Goal: Task Accomplishment & Management: Use online tool/utility

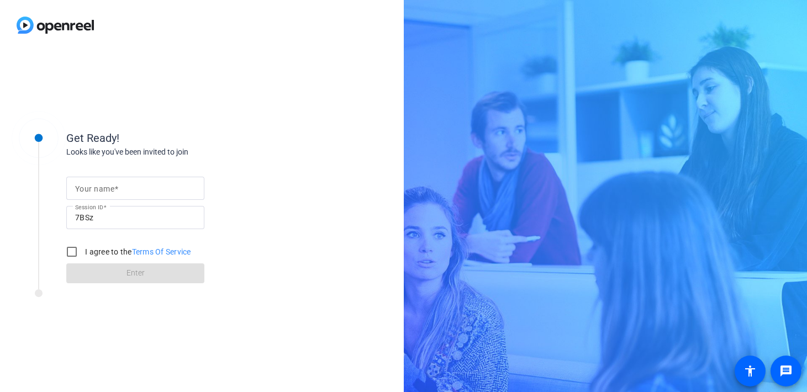
click at [122, 192] on input "Your name" at bounding box center [135, 188] width 120 height 13
type input "[PERSON_NAME]"
click at [65, 253] on input "I agree to the Terms Of Service" at bounding box center [72, 252] width 22 height 22
checkbox input "true"
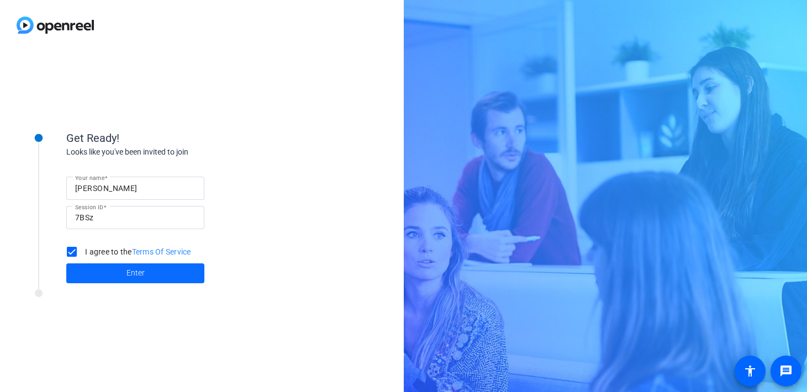
click at [108, 264] on span at bounding box center [135, 273] width 138 height 27
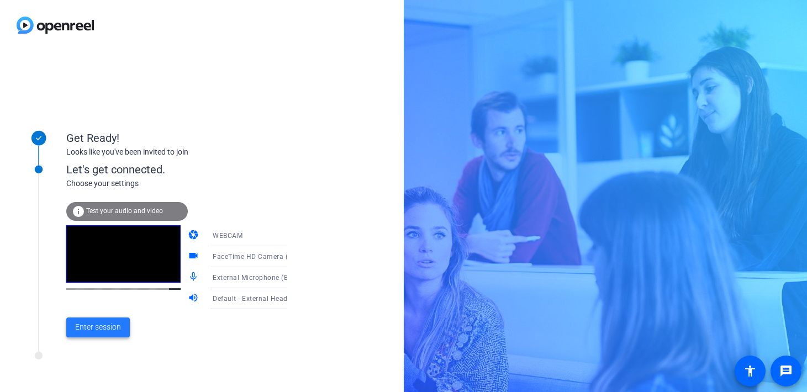
click at [104, 331] on span "Enter session" at bounding box center [98, 327] width 46 height 12
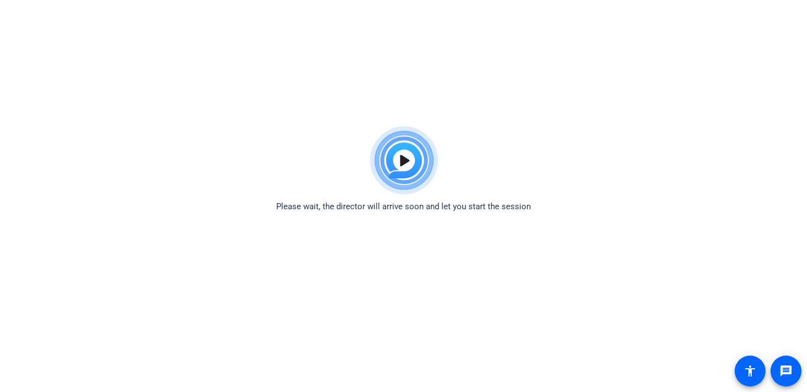
click at [403, 160] on img at bounding box center [403, 161] width 81 height 80
click at [413, 160] on img at bounding box center [403, 161] width 81 height 80
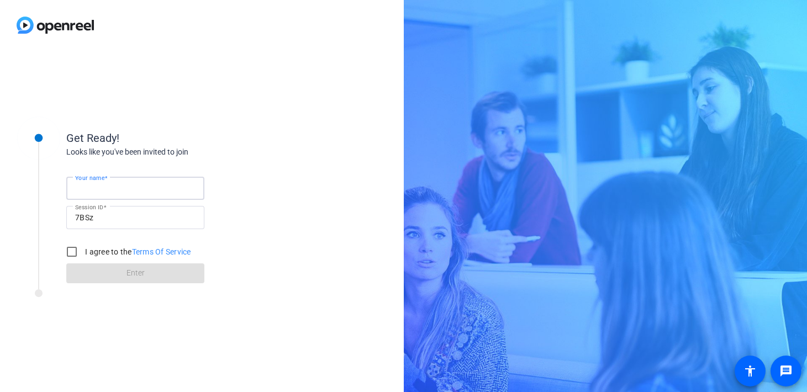
click at [104, 194] on input "Your name" at bounding box center [135, 188] width 120 height 13
type input "[PERSON_NAME]"
click at [63, 256] on input "I agree to the Terms Of Service" at bounding box center [72, 252] width 22 height 22
checkbox input "true"
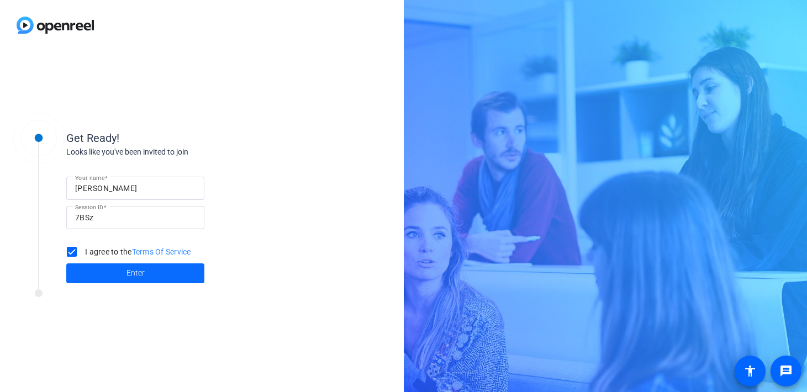
click at [119, 282] on span at bounding box center [135, 273] width 138 height 27
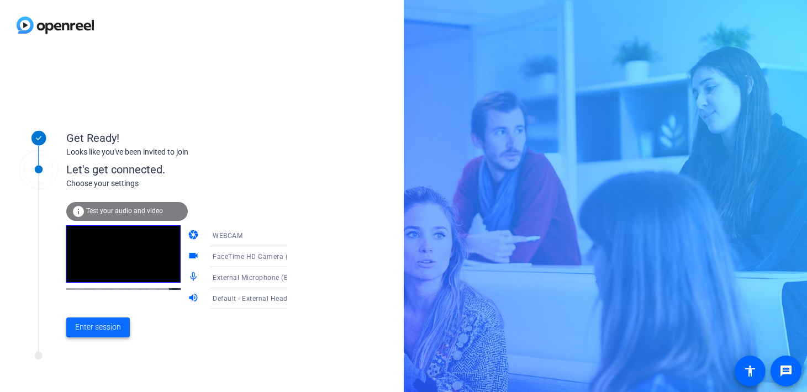
click at [109, 334] on span at bounding box center [98, 327] width 64 height 27
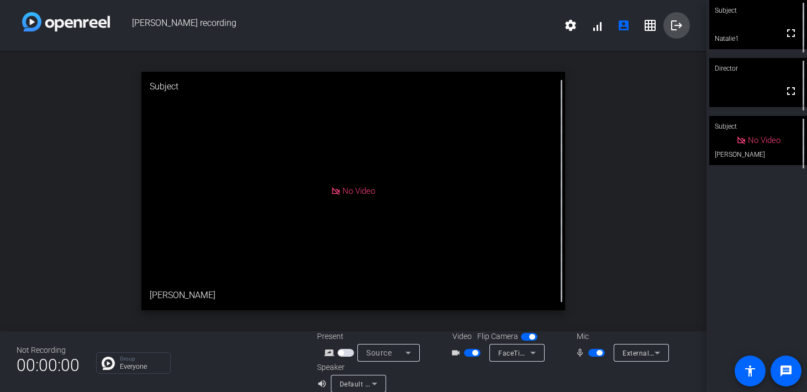
click at [683, 33] on span at bounding box center [676, 25] width 27 height 27
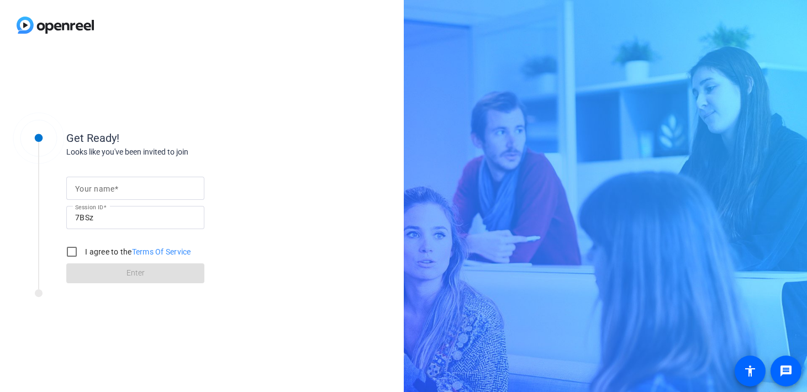
click at [137, 193] on input "Your name" at bounding box center [135, 188] width 120 height 13
type input "[PERSON_NAME]"
click at [72, 251] on input "I agree to the Terms Of Service" at bounding box center [72, 252] width 22 height 22
checkbox input "true"
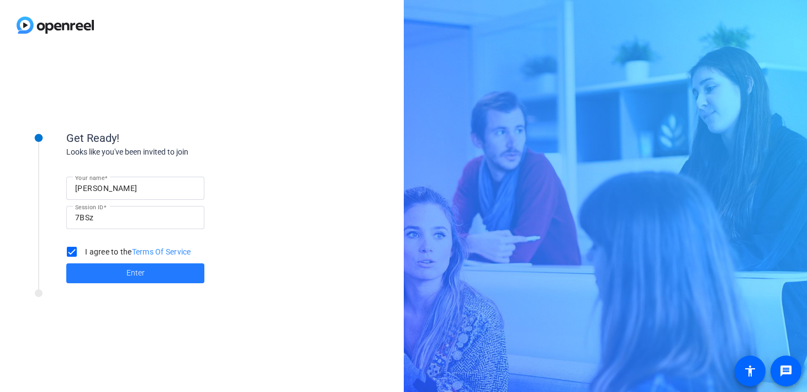
click at [122, 281] on span at bounding box center [135, 273] width 138 height 27
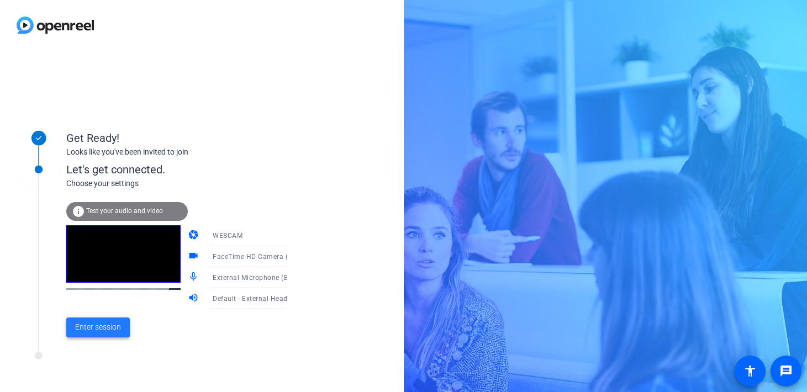
click at [111, 332] on span "Enter session" at bounding box center [98, 327] width 46 height 12
